Goal: Task Accomplishment & Management: Complete application form

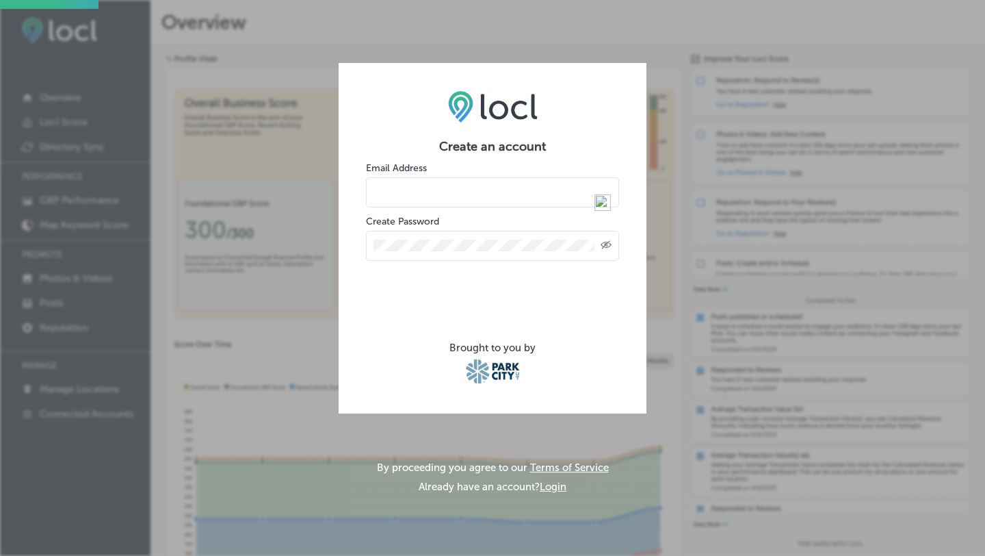
click at [403, 185] on input "email" at bounding box center [492, 192] width 253 height 30
type input "[EMAIL_ADDRESS][DOMAIN_NAME]"
click at [603, 242] on icon "Toggle password visibility" at bounding box center [606, 244] width 11 height 8
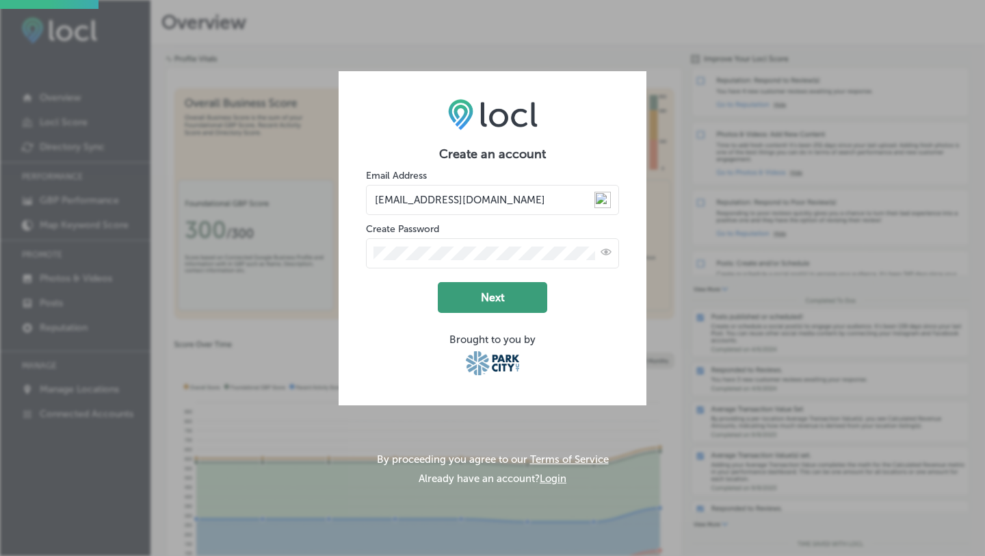
click at [500, 283] on button "Next" at bounding box center [492, 297] width 109 height 31
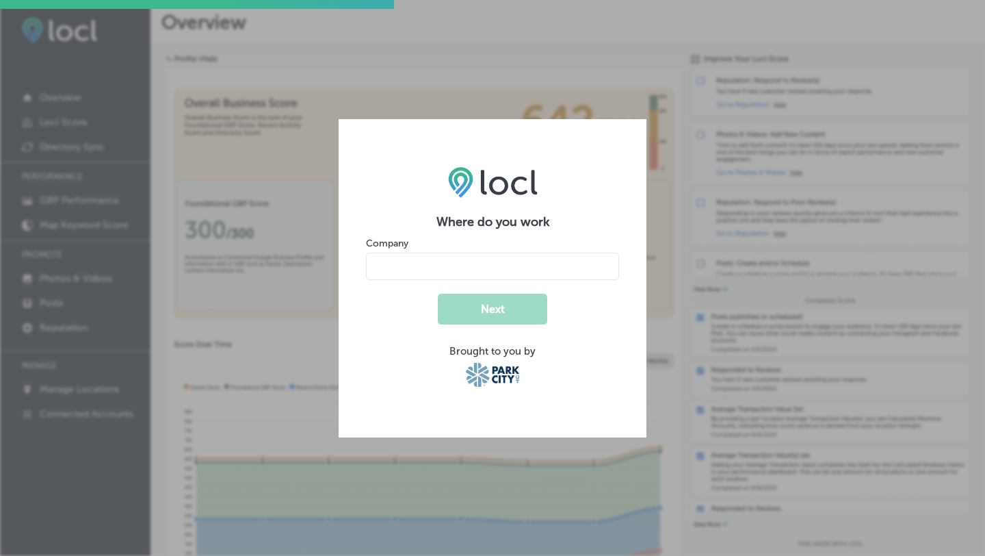
click at [474, 263] on input "name" at bounding box center [492, 265] width 253 height 27
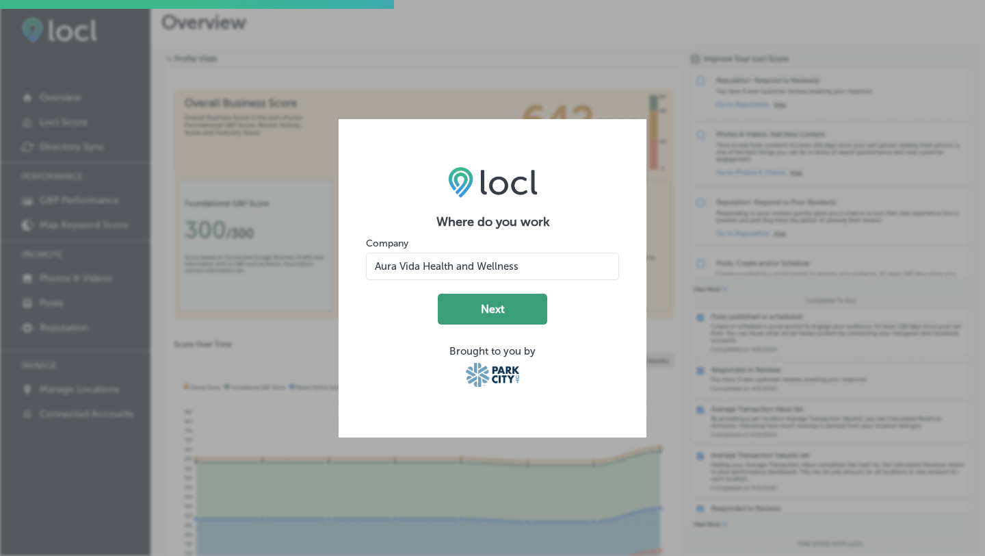
type input "Aura Vida Health and Wellness"
click at [500, 317] on button "Next" at bounding box center [492, 309] width 109 height 31
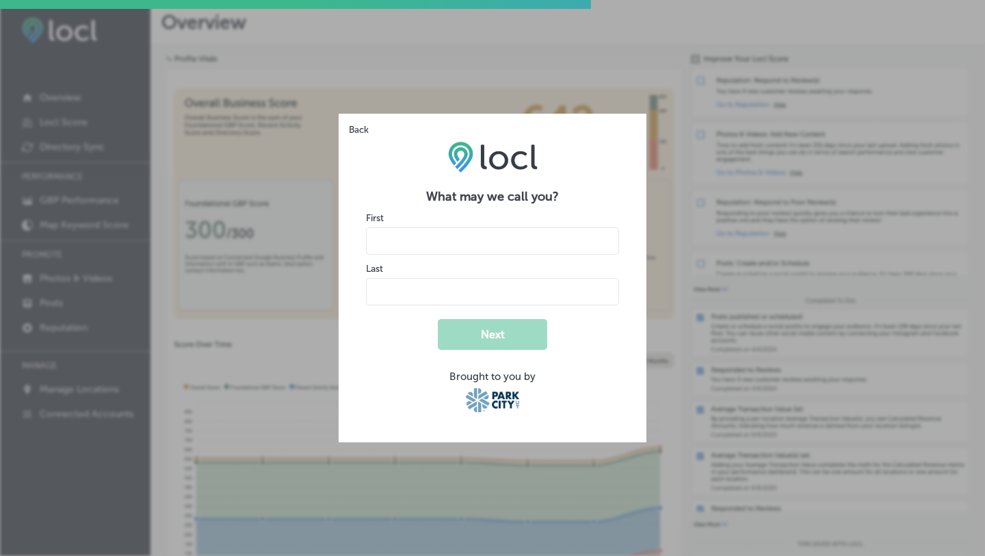
click at [495, 247] on input "name" at bounding box center [492, 240] width 253 height 27
type input "Karissa"
type input "[PERSON_NAME]"
click at [493, 351] on form "What may we call you? First Last Next Brought to you by" at bounding box center [492, 302] width 253 height 226
click at [497, 337] on button "Next" at bounding box center [492, 334] width 109 height 31
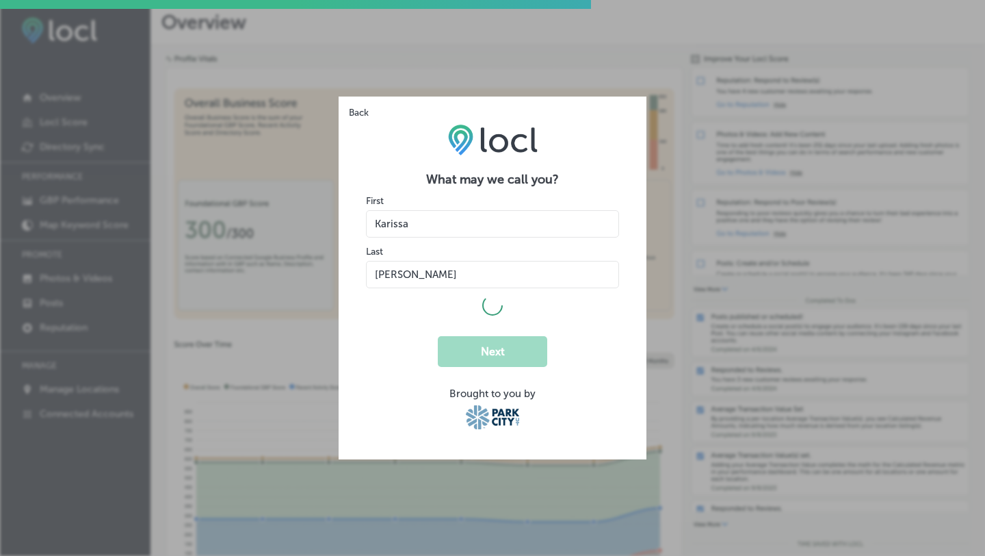
select select "US"
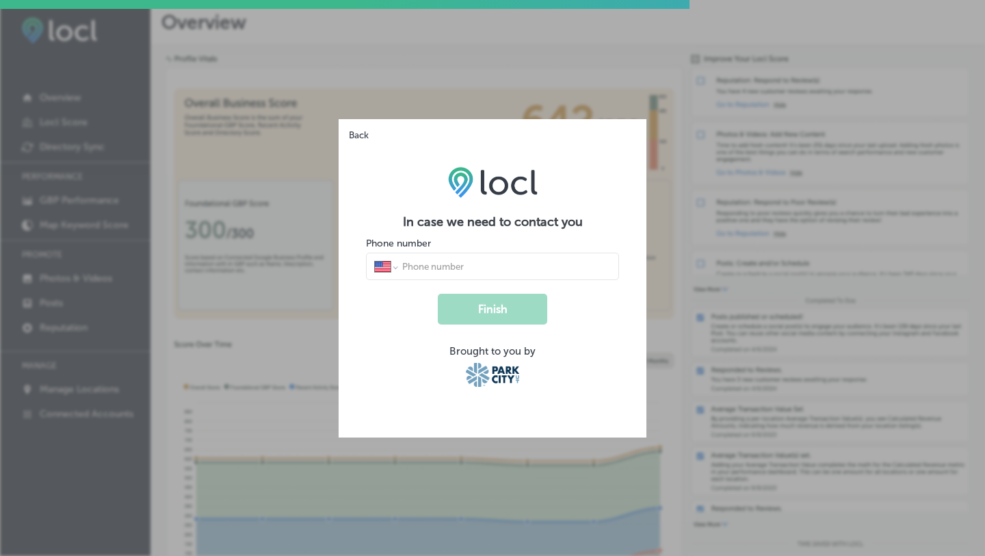
click at [471, 267] on input "tel" at bounding box center [506, 266] width 210 height 12
type input "[PHONE_NUMBER]"
click at [508, 311] on button "Finish" at bounding box center [492, 309] width 109 height 31
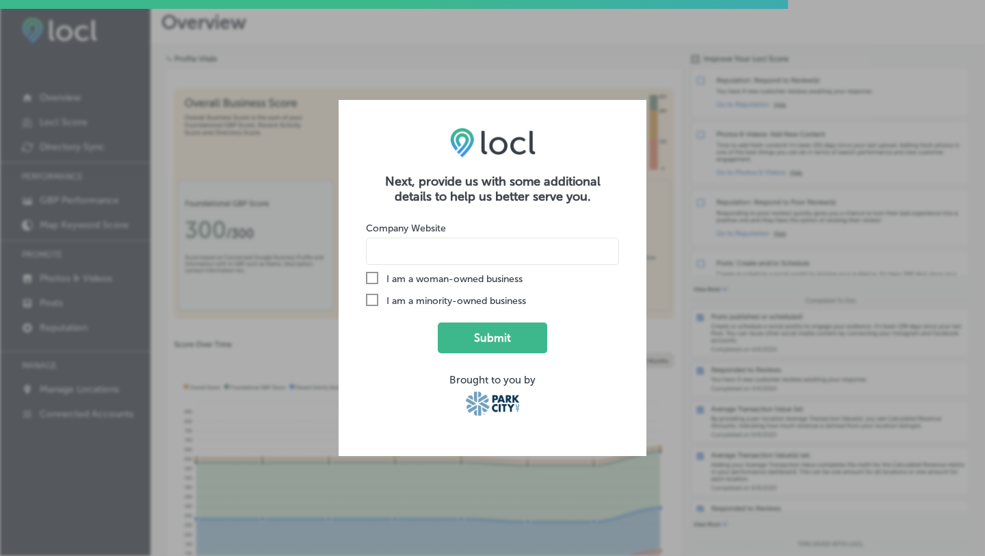
click at [371, 280] on icon "Check Created with Sketch." at bounding box center [372, 278] width 12 height 12
click at [0, 0] on input "Check Created with Sketch. I am a woman-owned business" at bounding box center [0, 0] width 0 height 0
click at [373, 300] on icon "Check Created with Sketch." at bounding box center [372, 300] width 12 height 12
click at [0, 0] on input "Check Created with Sketch. I am a minority-owned business" at bounding box center [0, 0] width 0 height 0
click at [414, 256] on input at bounding box center [492, 250] width 253 height 27
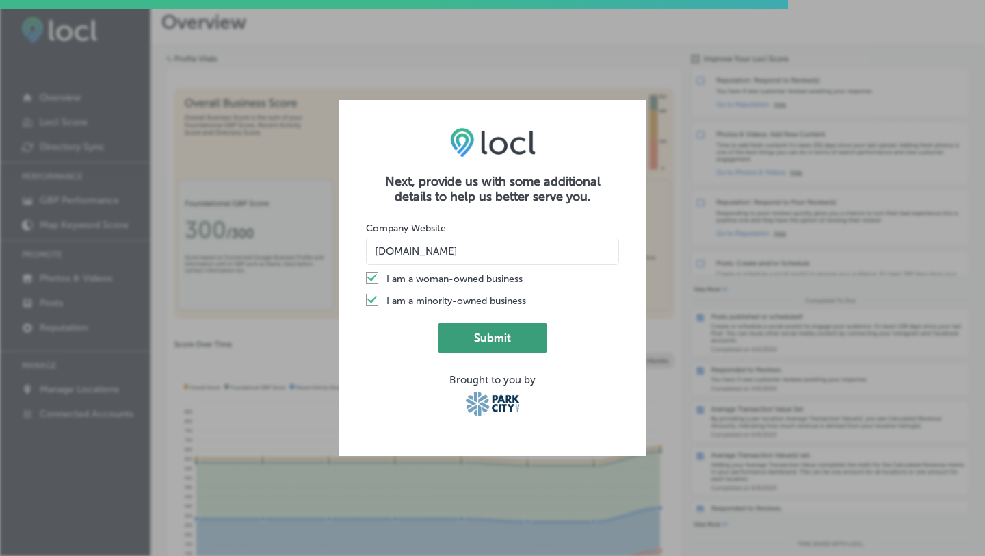
type input "[DOMAIN_NAME]"
click at [476, 341] on button "Submit" at bounding box center [492, 337] width 109 height 31
